Goal: Find contact information: Find contact information

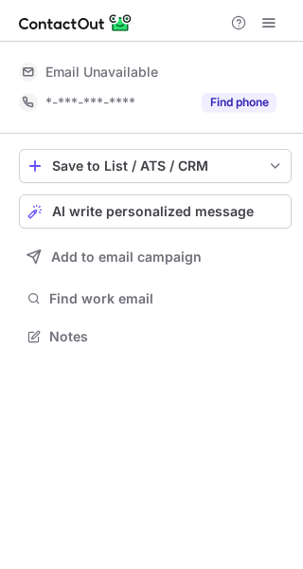
scroll to position [322, 303]
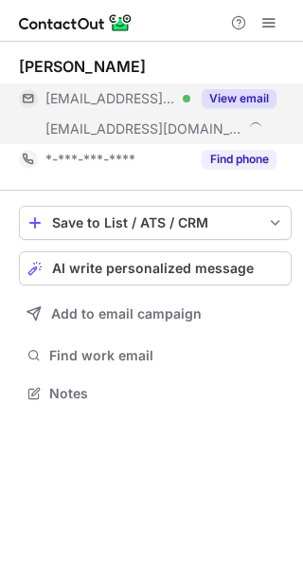
scroll to position [379, 303]
click at [249, 96] on button "View email" at bounding box center [239, 98] width 75 height 19
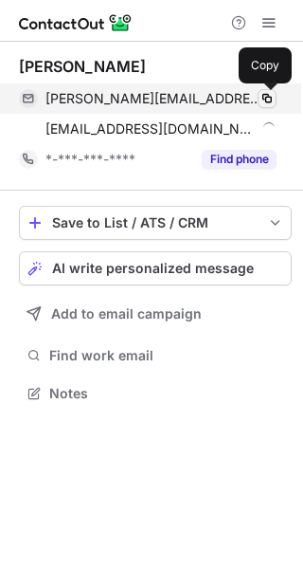
click at [269, 93] on span at bounding box center [267, 98] width 15 height 15
